Goal: Task Accomplishment & Management: Use online tool/utility

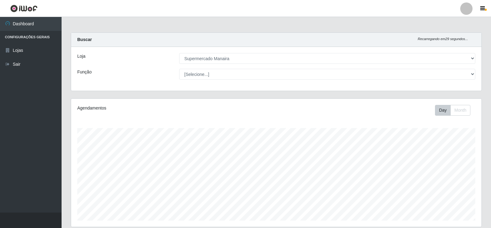
select select "443"
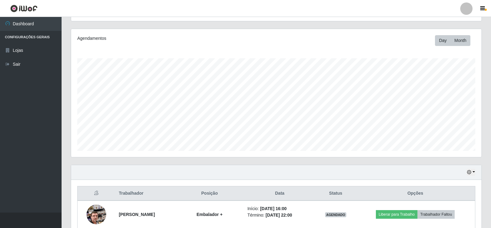
scroll to position [123, 0]
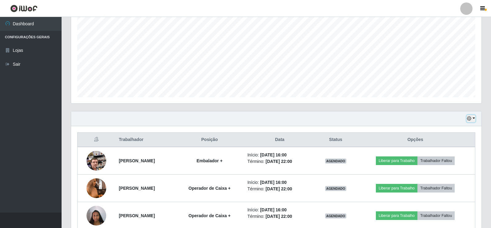
click at [474, 119] on button "button" at bounding box center [471, 118] width 9 height 7
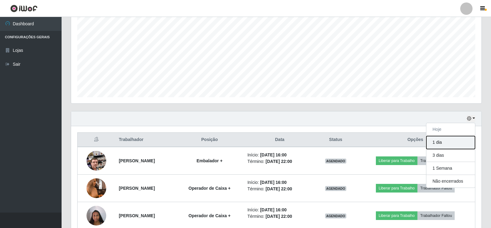
click at [452, 142] on button "1 dia" at bounding box center [450, 142] width 49 height 13
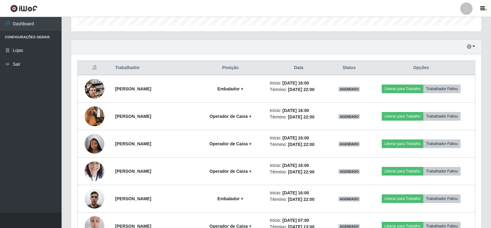
scroll to position [185, 0]
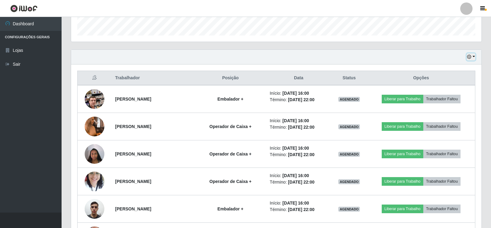
click at [472, 56] on button "button" at bounding box center [471, 56] width 9 height 7
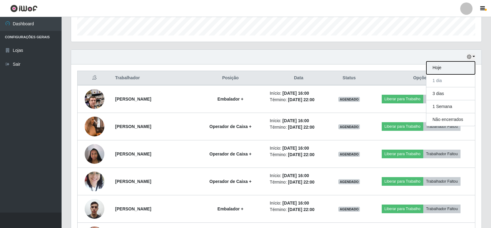
click at [441, 65] on button "Hoje" at bounding box center [450, 67] width 49 height 13
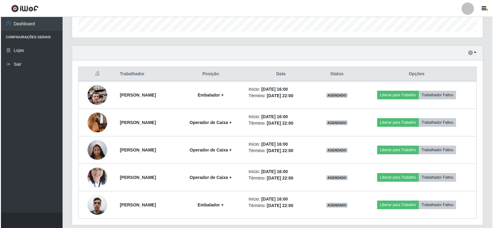
scroll to position [178, 0]
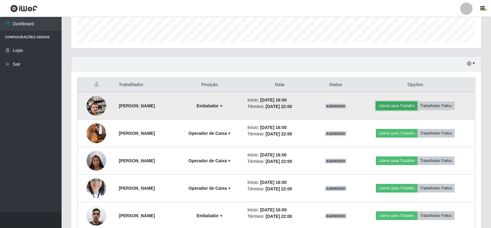
click at [402, 104] on button "Liberar para Trabalho" at bounding box center [397, 105] width 42 height 9
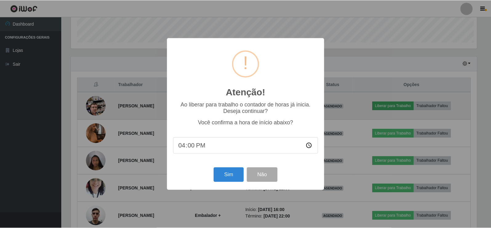
scroll to position [128, 407]
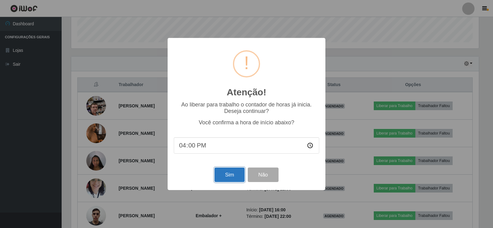
click at [232, 176] on button "Sim" at bounding box center [229, 174] width 30 height 14
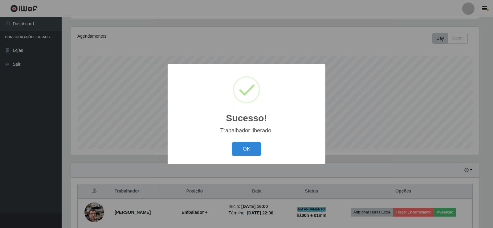
drag, startPoint x: 249, startPoint y: 150, endPoint x: 278, endPoint y: 147, distance: 28.8
click at [251, 150] on button "OK" at bounding box center [246, 149] width 29 height 14
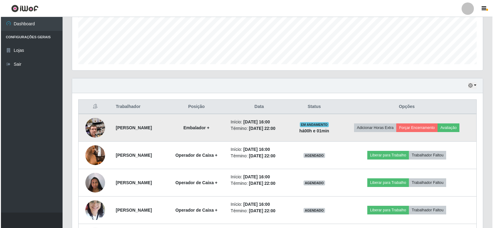
scroll to position [195, 0]
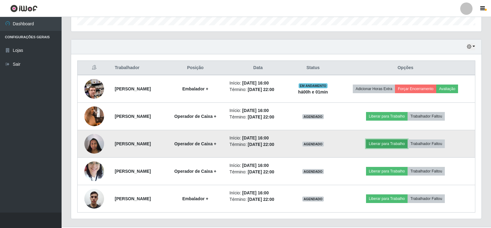
click at [404, 145] on button "Liberar para Trabalho" at bounding box center [387, 143] width 42 height 9
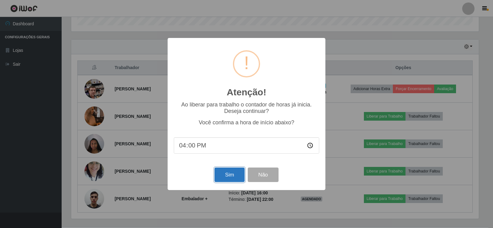
click at [223, 176] on button "Sim" at bounding box center [229, 174] width 30 height 14
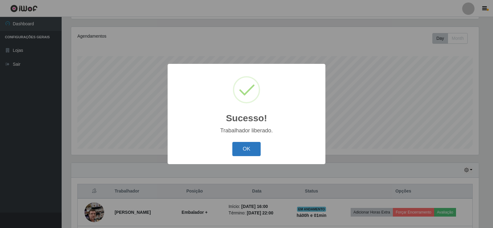
click at [251, 150] on button "OK" at bounding box center [246, 149] width 29 height 14
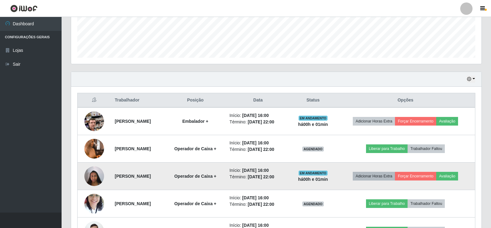
scroll to position [164, 0]
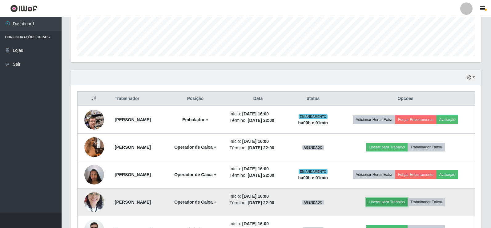
click at [392, 203] on button "Liberar para Trabalho" at bounding box center [387, 201] width 42 height 9
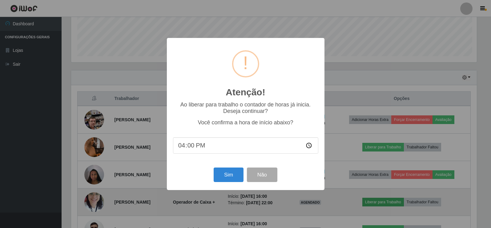
scroll to position [128, 407]
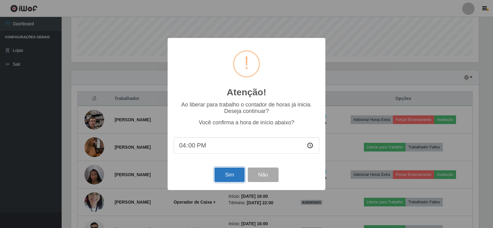
click at [239, 177] on button "Sim" at bounding box center [229, 174] width 30 height 14
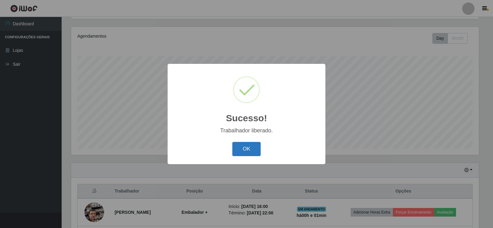
click at [246, 155] on button "OK" at bounding box center [246, 149] width 29 height 14
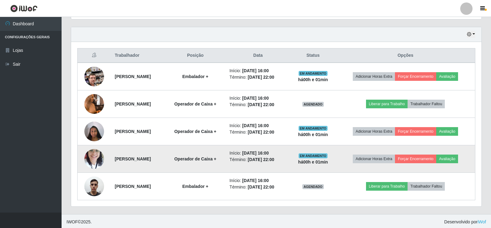
scroll to position [0, 0]
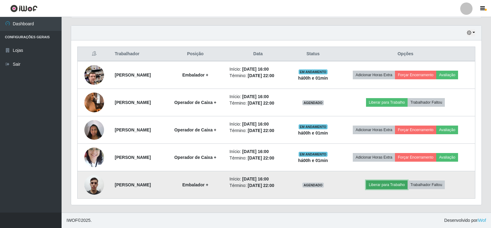
click at [396, 188] on button "Liberar para Trabalho" at bounding box center [387, 184] width 42 height 9
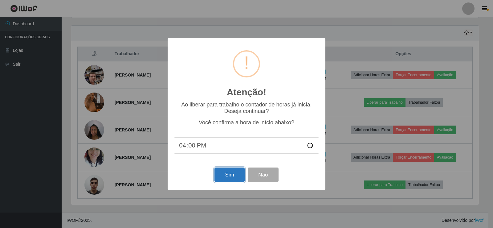
click at [219, 178] on button "Sim" at bounding box center [229, 174] width 30 height 14
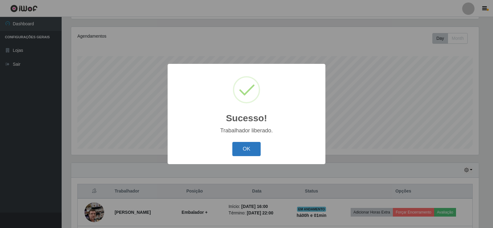
click at [252, 154] on button "OK" at bounding box center [246, 149] width 29 height 14
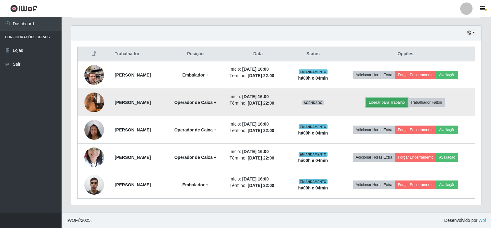
click at [406, 106] on button "Liberar para Trabalho" at bounding box center [387, 102] width 42 height 9
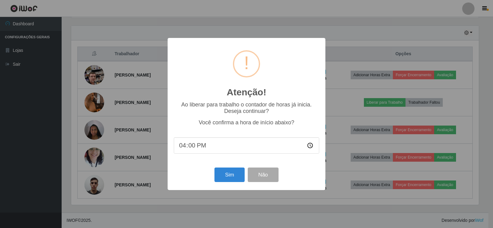
click at [191, 149] on input "16:00" at bounding box center [246, 145] width 145 height 16
click at [234, 177] on button "Sim" at bounding box center [229, 174] width 30 height 14
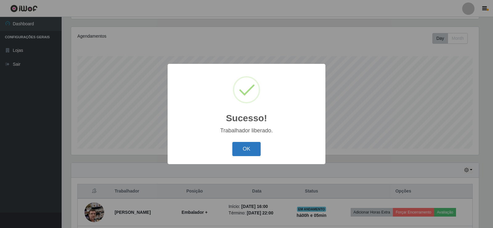
drag, startPoint x: 251, startPoint y: 143, endPoint x: 353, endPoint y: 156, distance: 102.8
click at [251, 143] on button "OK" at bounding box center [246, 149] width 29 height 14
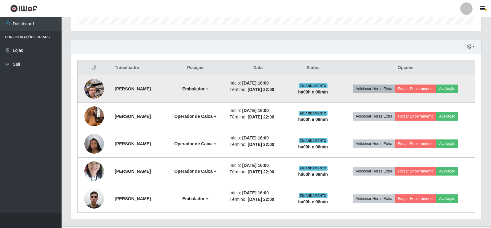
scroll to position [209, 0]
